Goal: Task Accomplishment & Management: Manage account settings

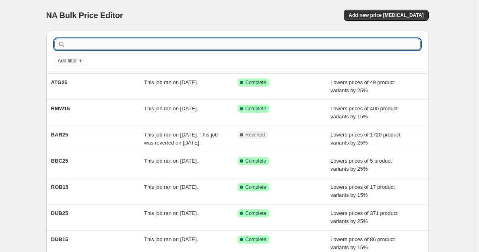
click at [88, 46] on input "text" at bounding box center [243, 44] width 353 height 11
type input "BAR15"
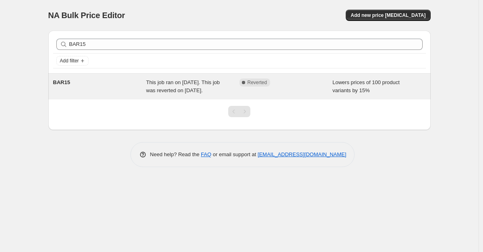
click at [218, 84] on span "This job ran on [DATE]. This job was reverted on [DATE]." at bounding box center [183, 86] width 74 height 14
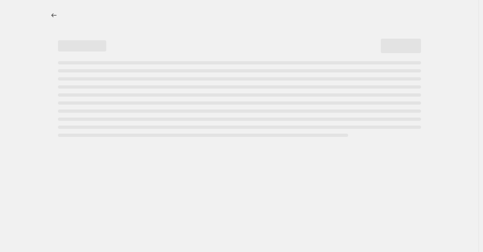
select select "percentage"
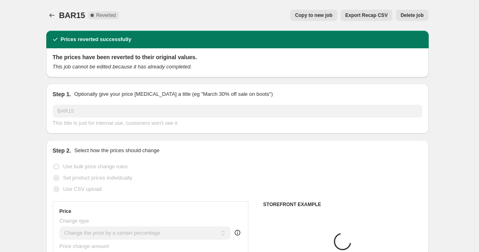
click at [325, 18] on span "Copy to new job" at bounding box center [313, 15] width 37 height 6
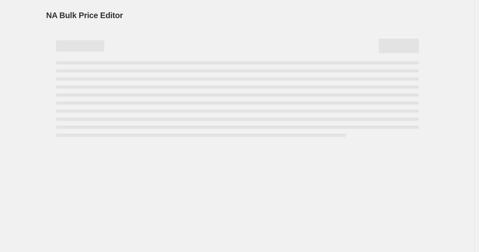
select select "percentage"
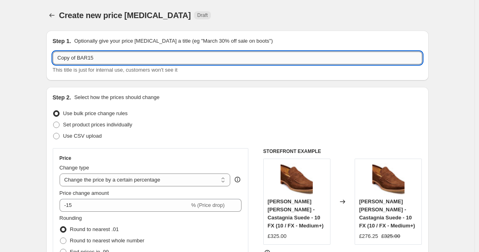
click at [77, 58] on input "Copy of BAR15" at bounding box center [237, 57] width 369 height 13
click at [78, 59] on input "Copy of BAR15" at bounding box center [237, 57] width 369 height 13
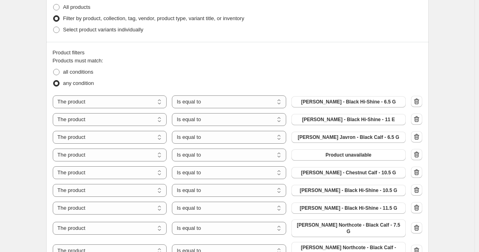
scroll to position [523, 0]
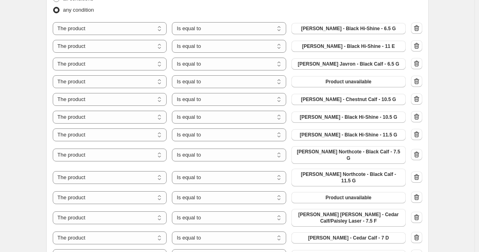
type input "BAR15"
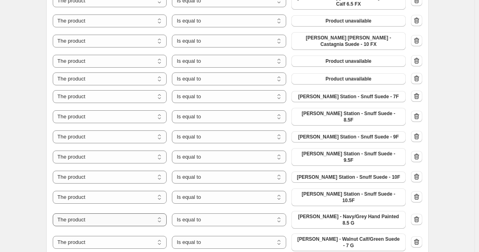
scroll to position [1701, 0]
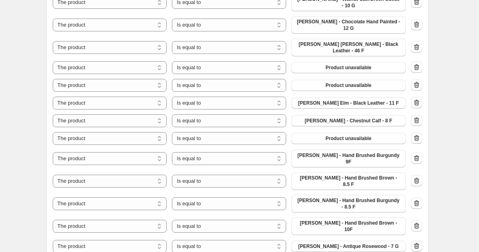
click at [414, 242] on icon "button" at bounding box center [416, 246] width 8 height 8
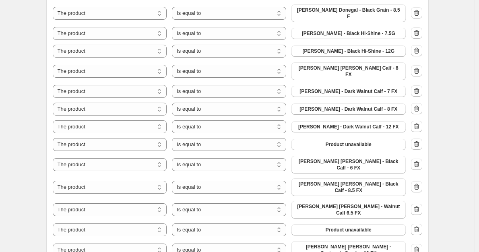
scroll to position [1219, 0]
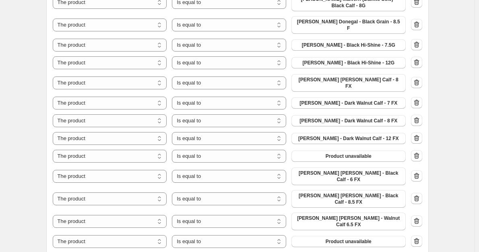
click at [460, 142] on div "Create new price [MEDICAL_DATA]. This page is ready Create new price [MEDICAL_D…" at bounding box center [237, 228] width 474 height 2895
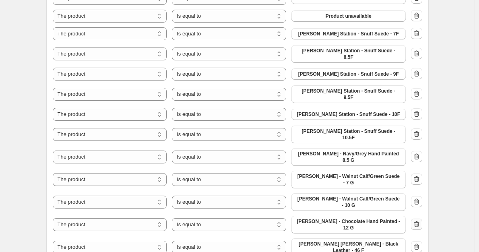
click at [418, 220] on icon "button" at bounding box center [416, 224] width 8 height 8
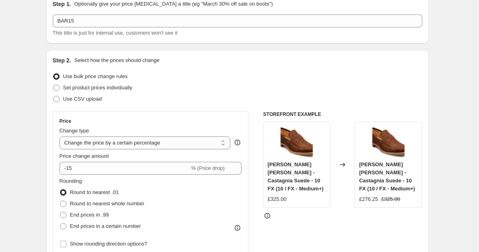
scroll to position [0, 0]
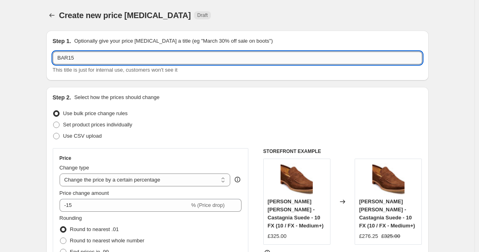
click at [60, 56] on input "BAR15" at bounding box center [237, 57] width 369 height 13
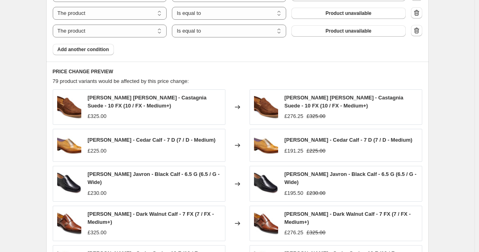
scroll to position [2447, 0]
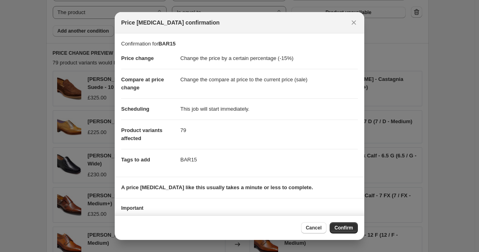
scroll to position [34, 0]
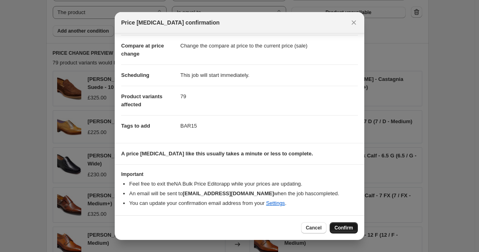
click at [341, 226] on span "Confirm" at bounding box center [343, 227] width 18 height 6
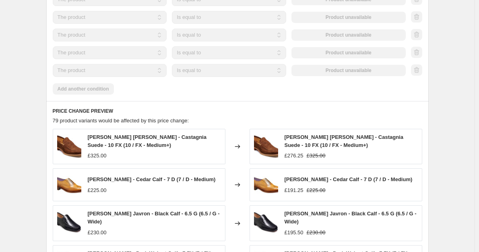
scroll to position [2468, 0]
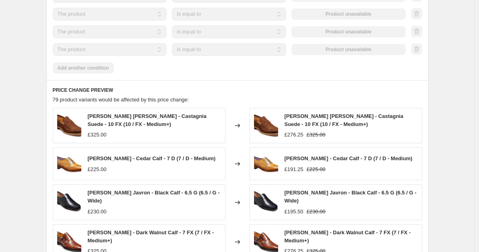
select select "percentage"
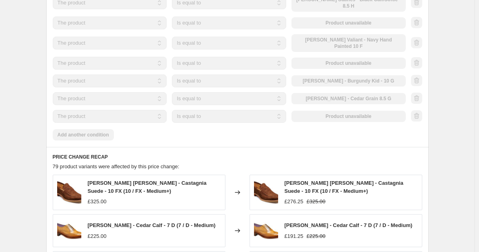
scroll to position [0, 0]
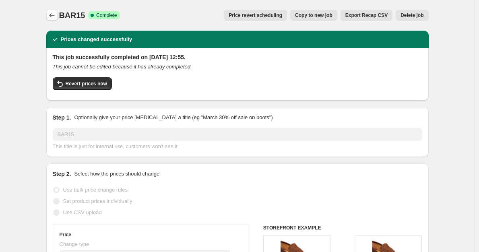
click at [53, 19] on icon "Price change jobs" at bounding box center [52, 15] width 8 height 8
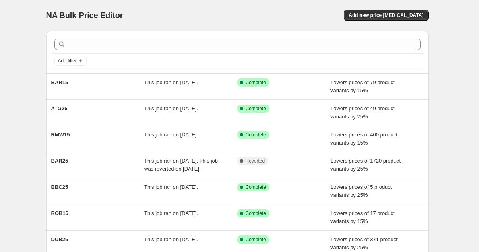
click at [66, 41] on icon at bounding box center [62, 44] width 8 height 8
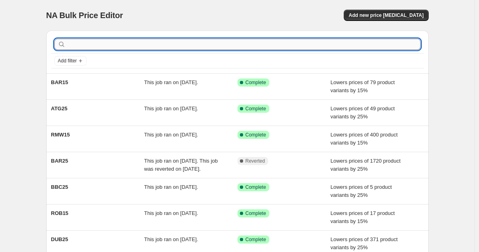
click at [75, 41] on input "text" at bounding box center [243, 44] width 353 height 11
type input "BAR15"
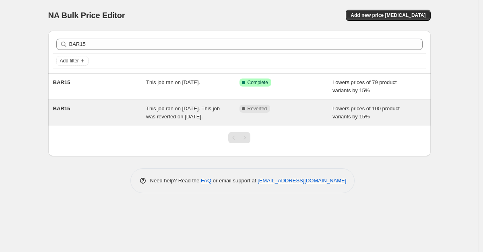
click at [91, 115] on div "BAR15" at bounding box center [99, 113] width 93 height 16
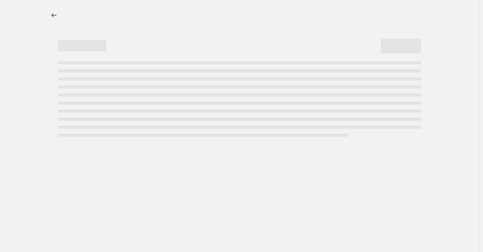
select select "percentage"
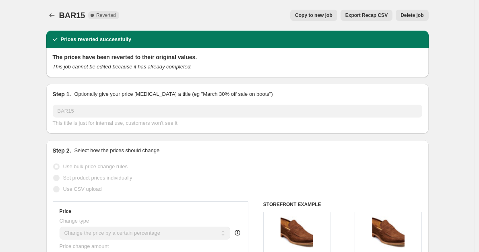
click at [404, 18] on button "Delete job" at bounding box center [411, 15] width 33 height 11
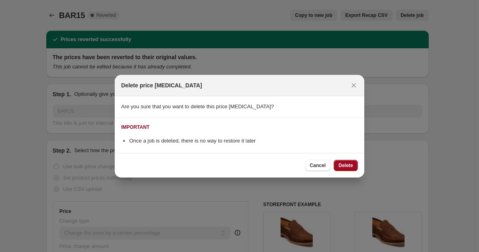
click at [340, 162] on span "Delete" at bounding box center [345, 165] width 14 height 6
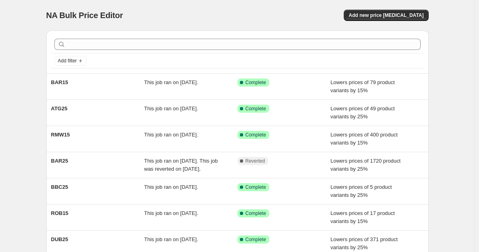
click at [100, 52] on div at bounding box center [237, 44] width 372 height 18
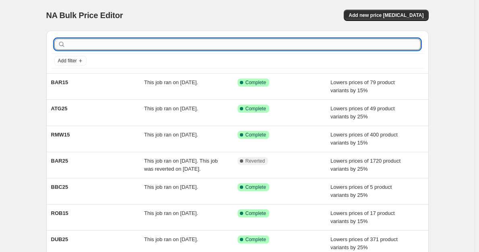
click at [99, 47] on input "text" at bounding box center [243, 44] width 353 height 11
type input "bar15"
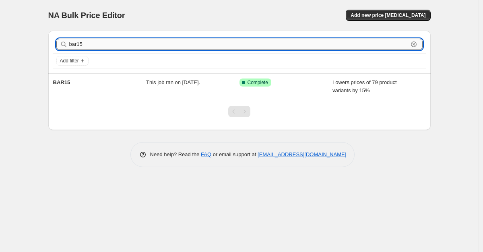
click at [98, 44] on input "bar15" at bounding box center [238, 44] width 339 height 11
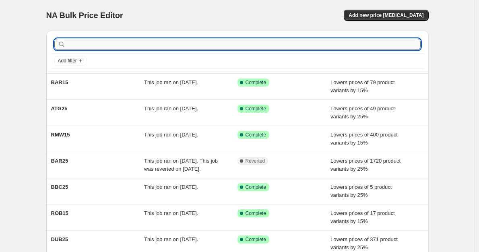
click at [99, 46] on input "text" at bounding box center [243, 44] width 353 height 11
type input "bar15"
